Goal: Information Seeking & Learning: Learn about a topic

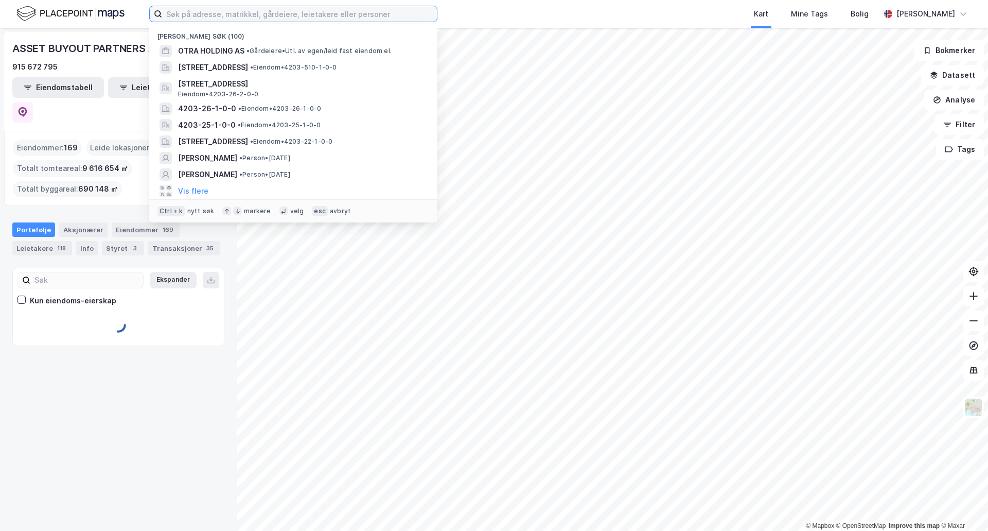
click at [220, 17] on input at bounding box center [299, 13] width 275 height 15
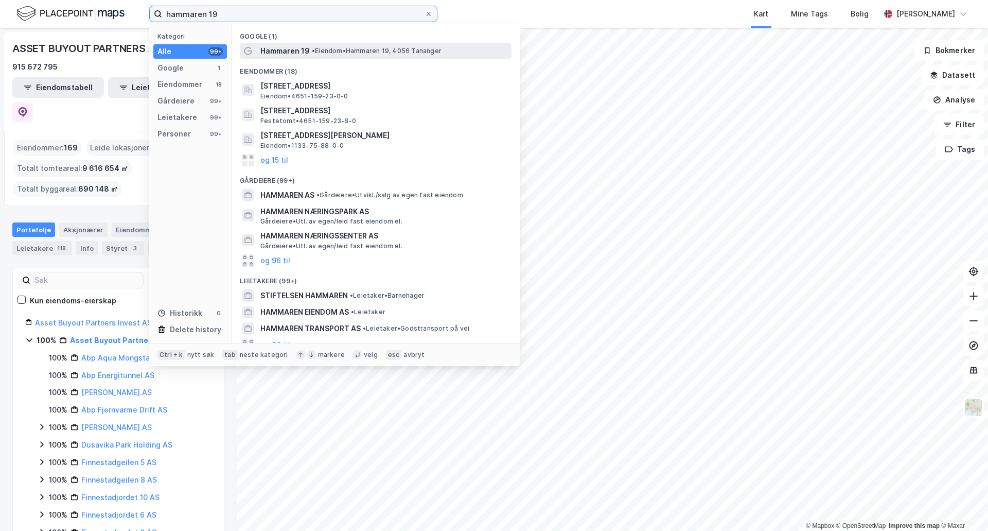
type input "hammaren 19"
click at [276, 51] on span "Hammaren 19" at bounding box center [284, 51] width 49 height 12
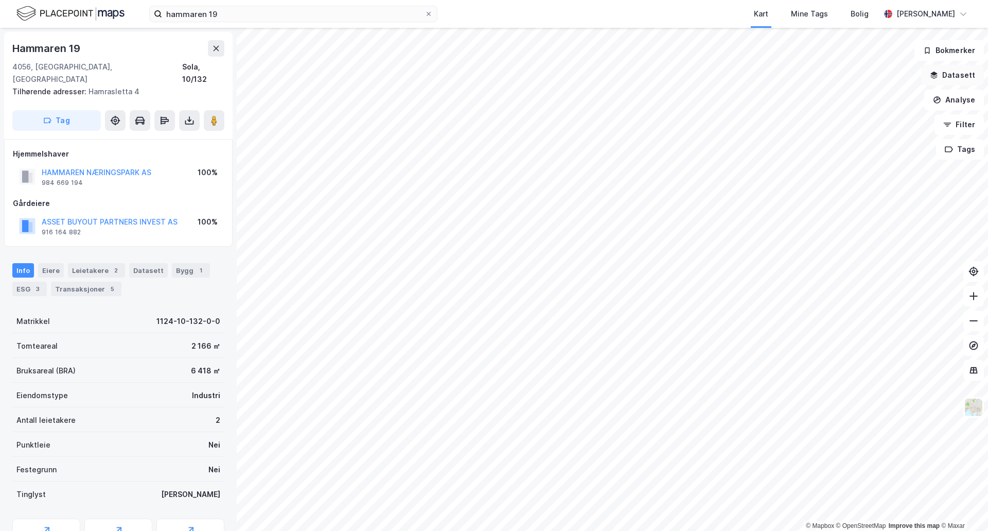
click at [955, 74] on button "Datasett" at bounding box center [952, 75] width 63 height 21
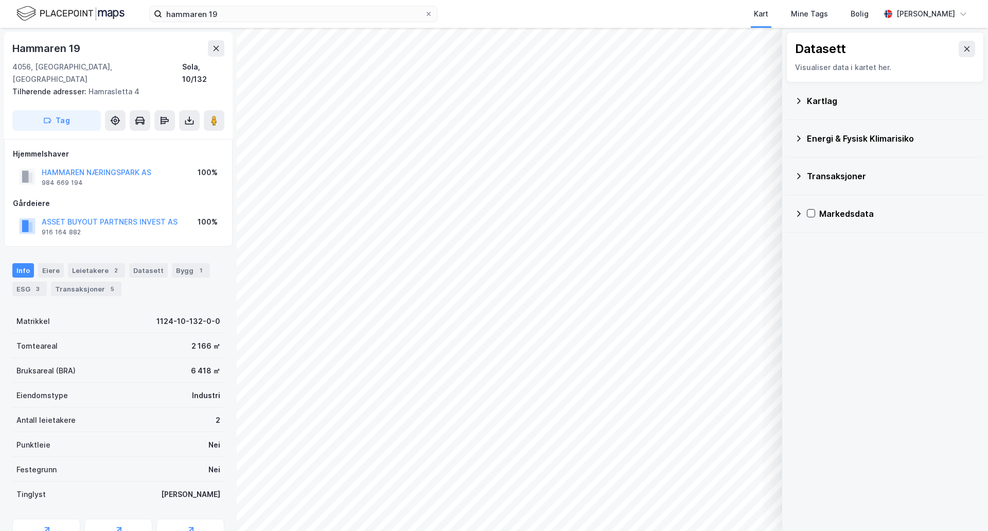
click at [842, 104] on div "Kartlag" at bounding box center [891, 101] width 169 height 12
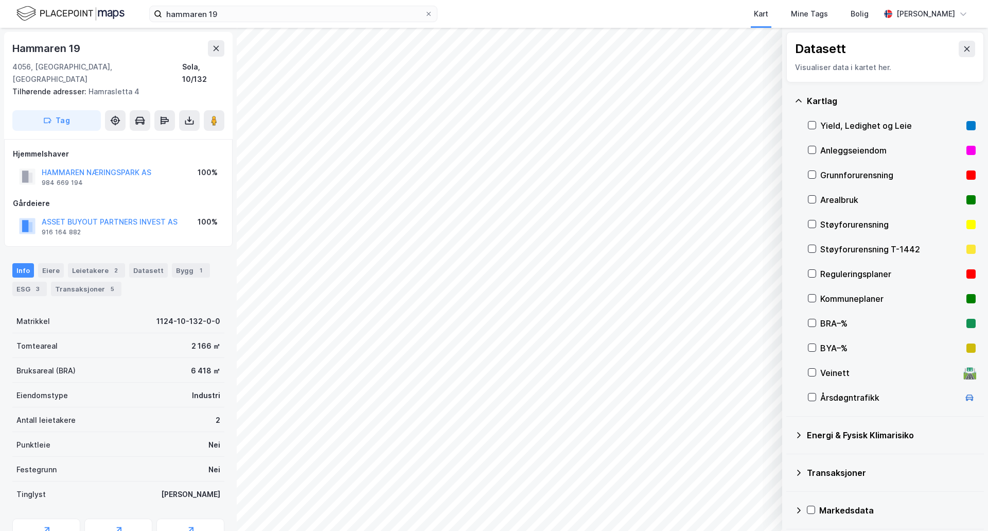
click at [800, 100] on icon at bounding box center [799, 100] width 6 height 3
